Goal: Answer question/provide support: Share knowledge or assist other users

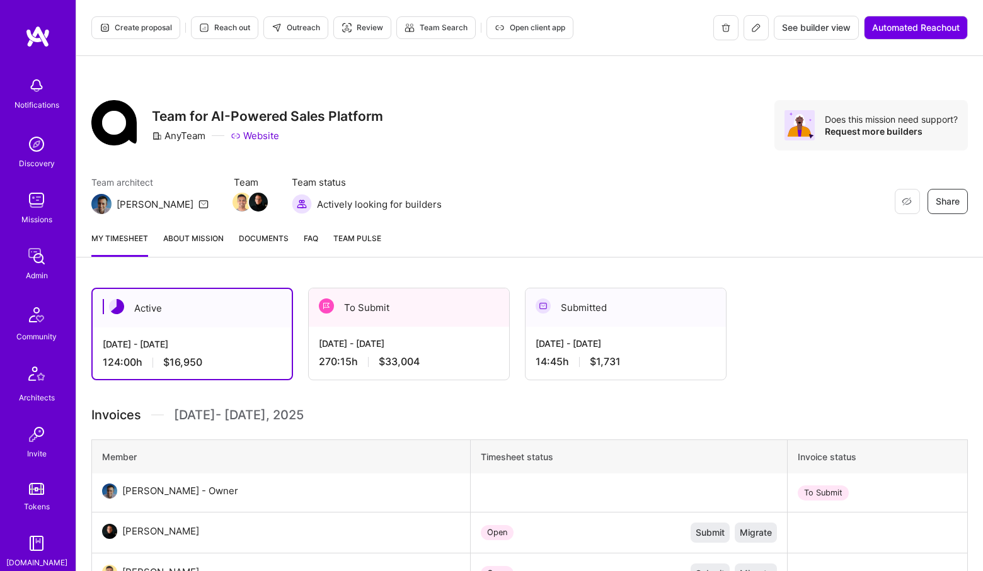
scroll to position [232, 0]
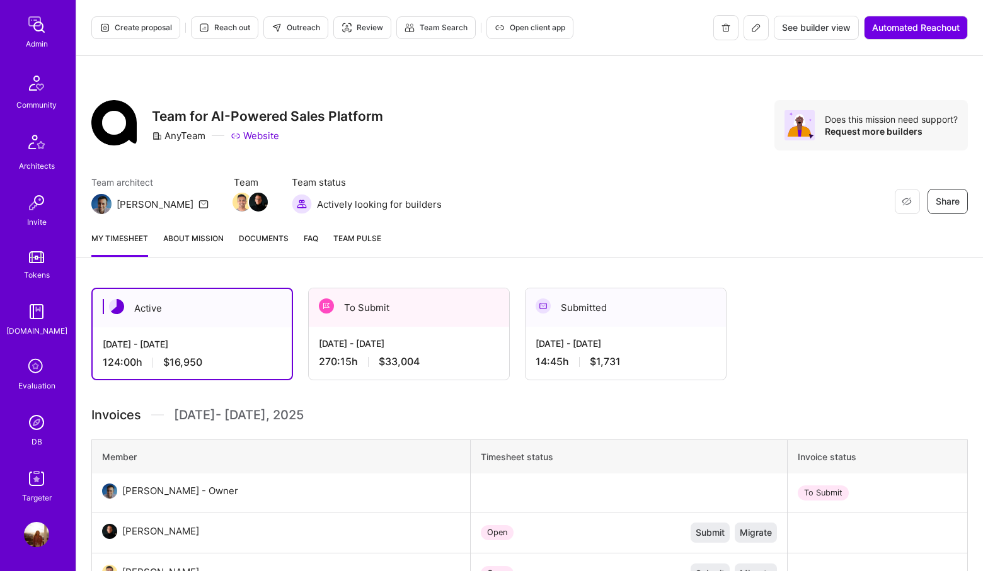
click at [40, 425] on img at bounding box center [36, 422] width 25 height 25
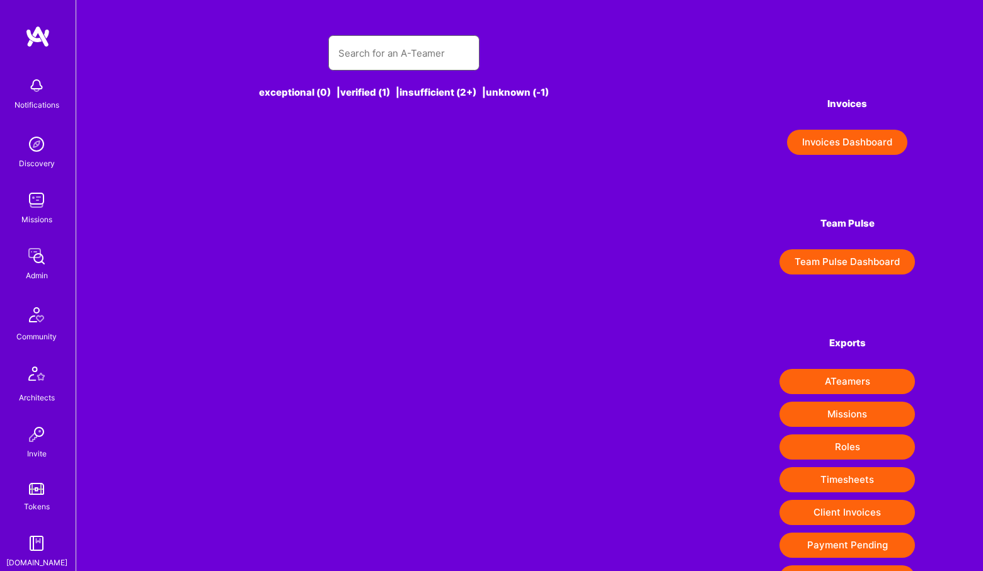
click at [432, 55] on input "text" at bounding box center [403, 53] width 131 height 32
paste input "[EMAIL_ADDRESS][DOMAIN_NAME]"
type input "[EMAIL_ADDRESS][DOMAIN_NAME]"
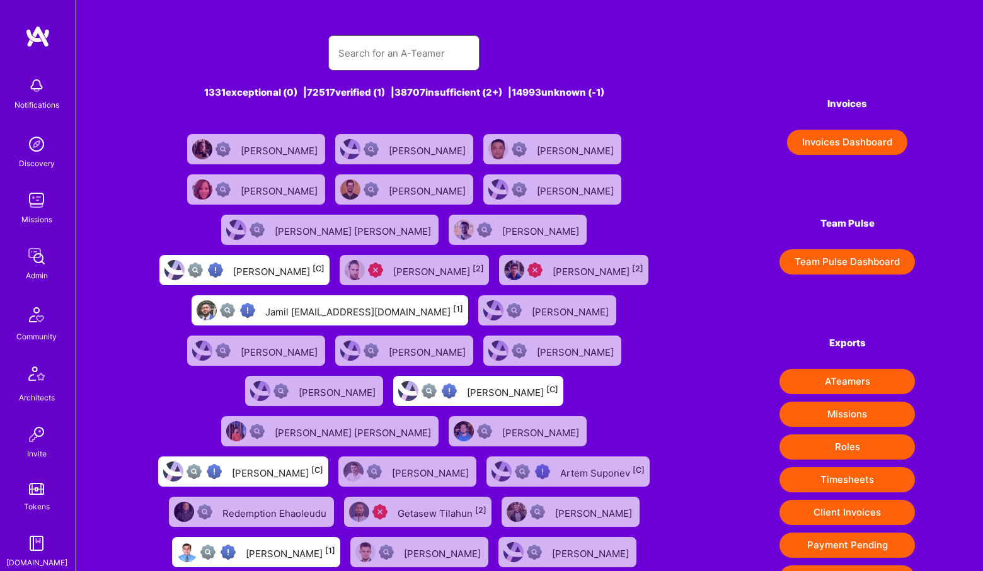
paste input "[EMAIL_ADDRESS][DOMAIN_NAME]"
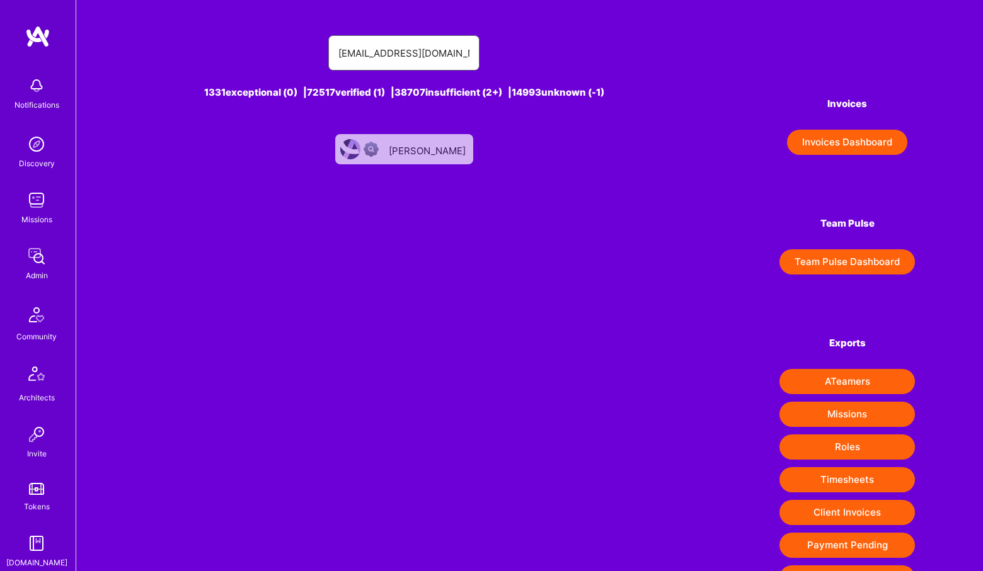
type input "[EMAIL_ADDRESS][DOMAIN_NAME]"
click at [409, 140] on div "[PERSON_NAME]" at bounding box center [404, 149] width 138 height 30
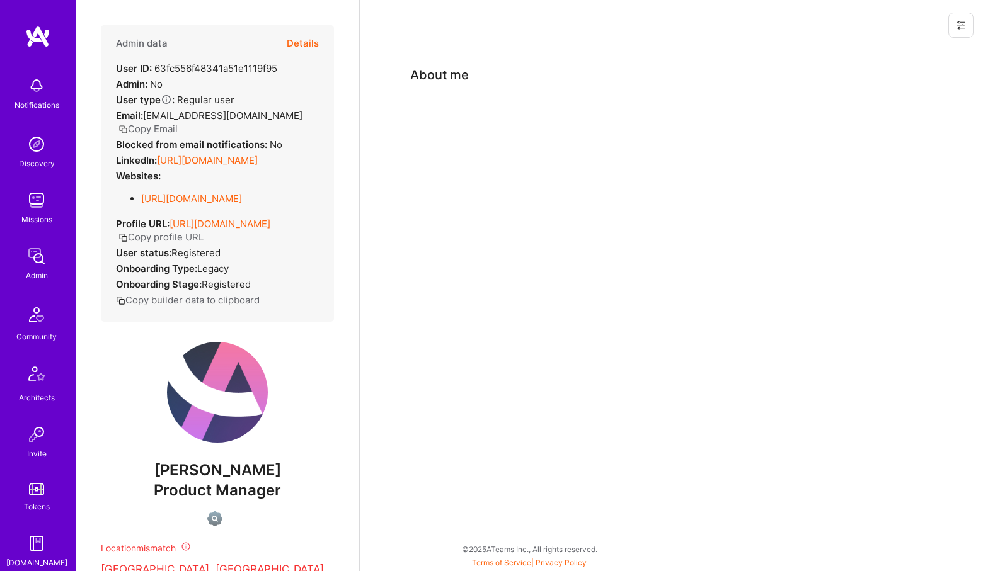
click at [311, 42] on button "Details" at bounding box center [303, 43] width 32 height 37
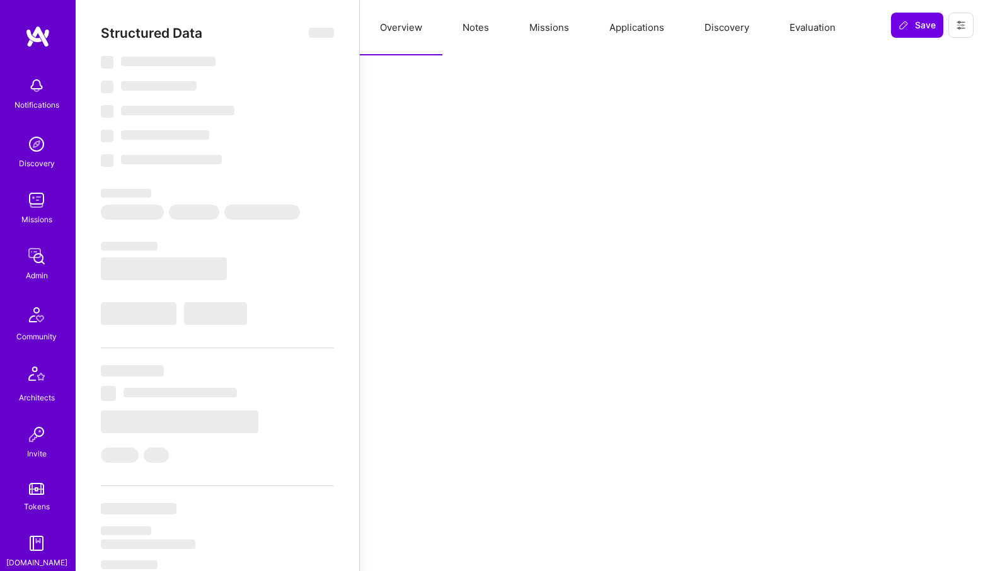
select select "US"
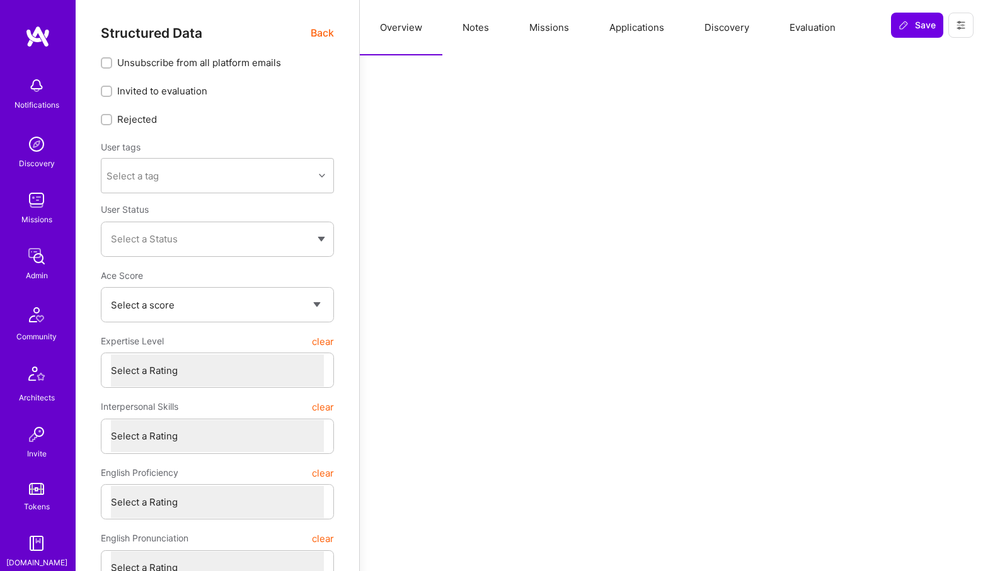
click at [533, 31] on button "Missions" at bounding box center [549, 27] width 80 height 55
